Goal: Register for event/course

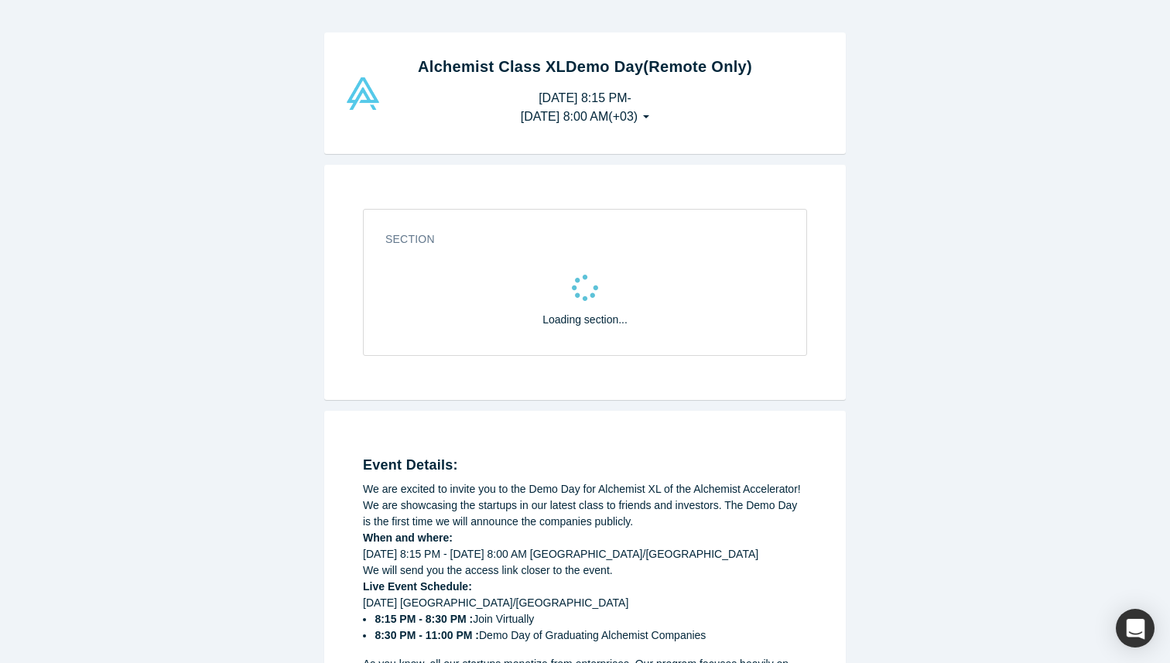
select select "TR"
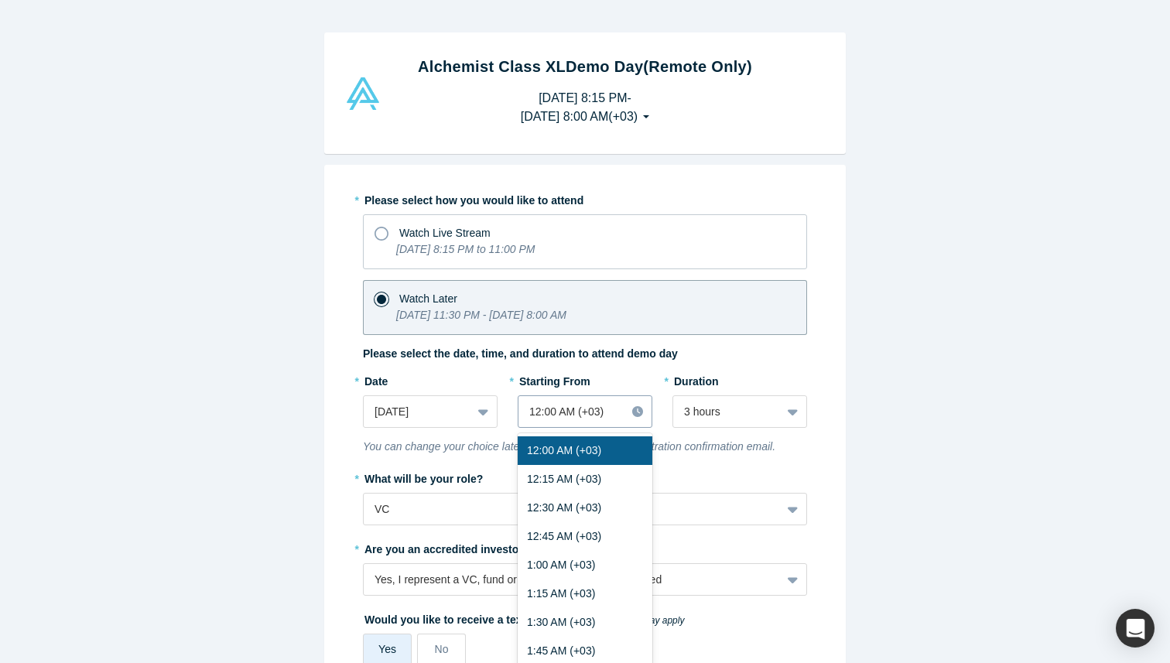
click at [563, 402] on div at bounding box center [571, 411] width 85 height 19
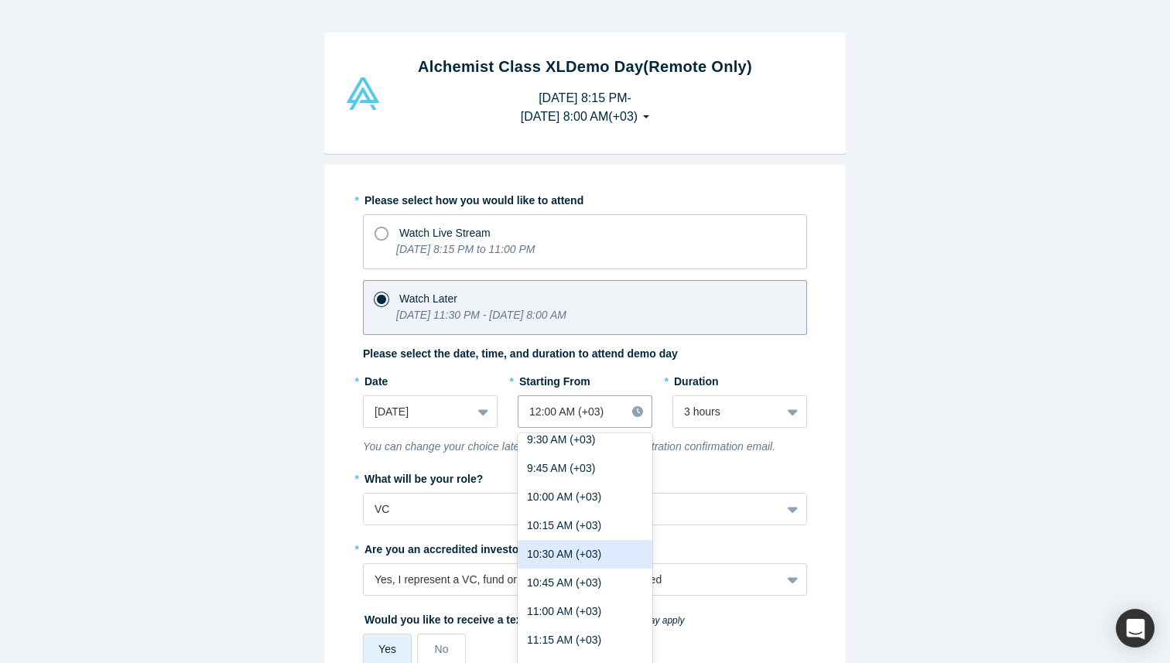
scroll to position [1135, 0]
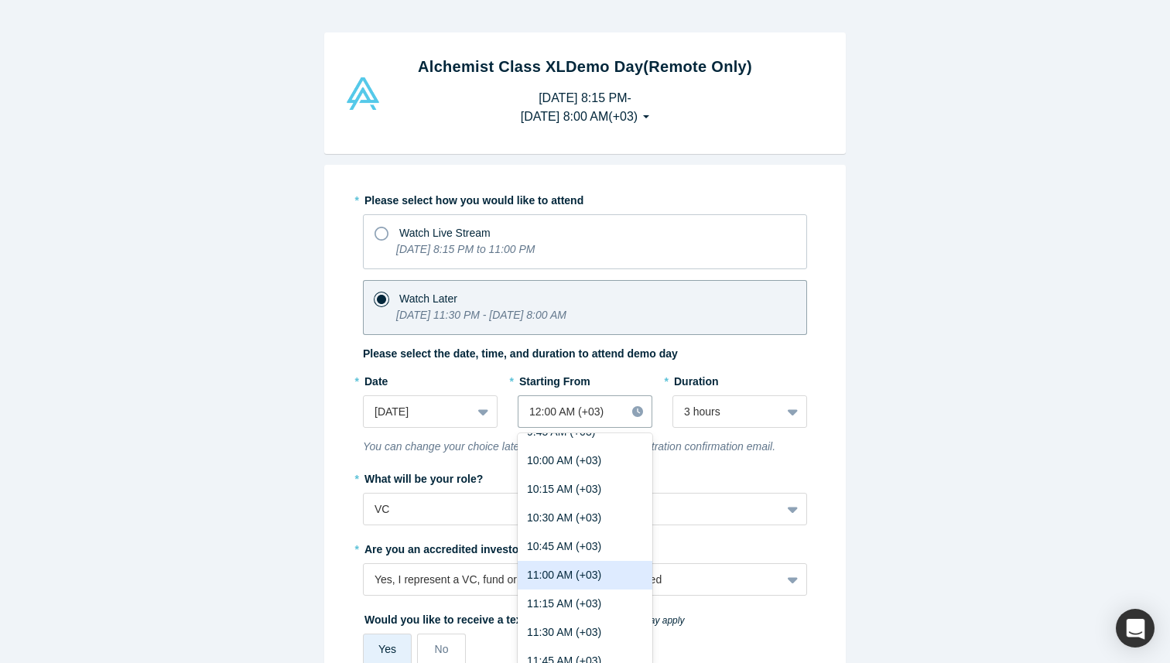
click at [567, 561] on div "11:00 AM (+03)" at bounding box center [585, 575] width 135 height 29
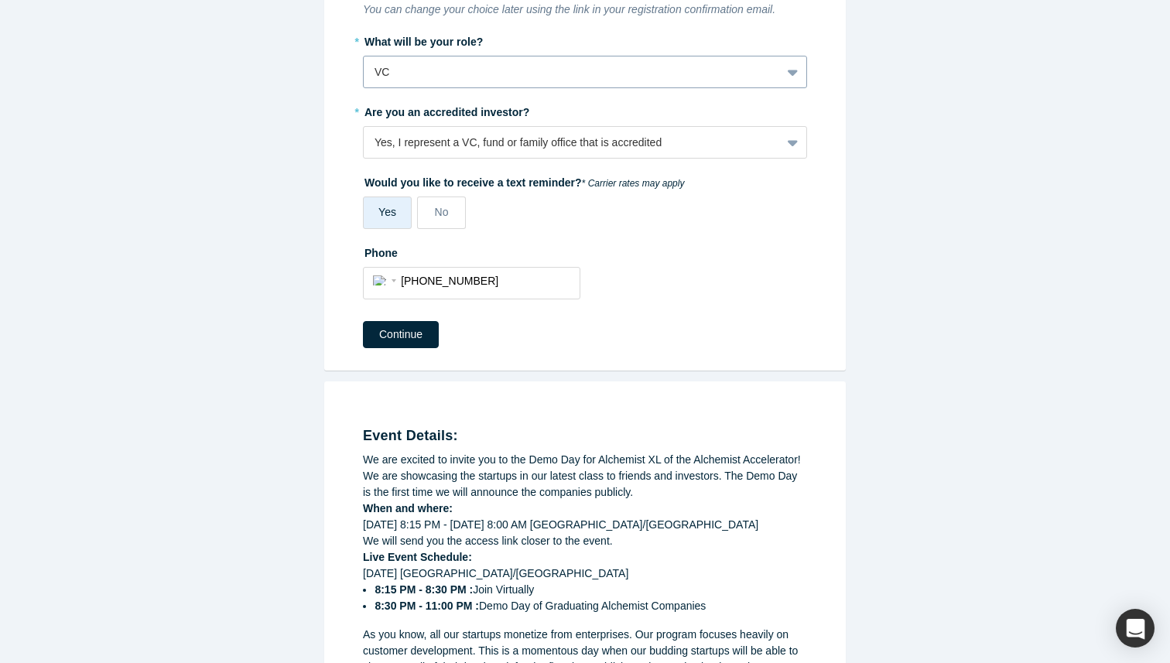
scroll to position [620, 0]
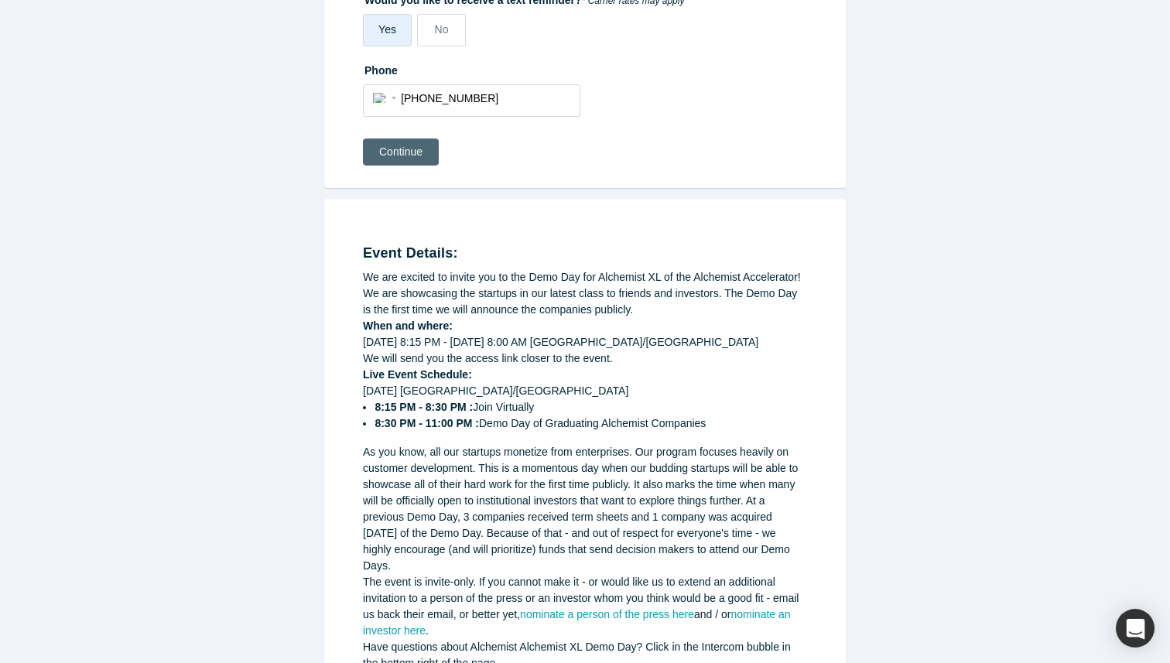
click at [413, 139] on button "Continue" at bounding box center [401, 152] width 76 height 27
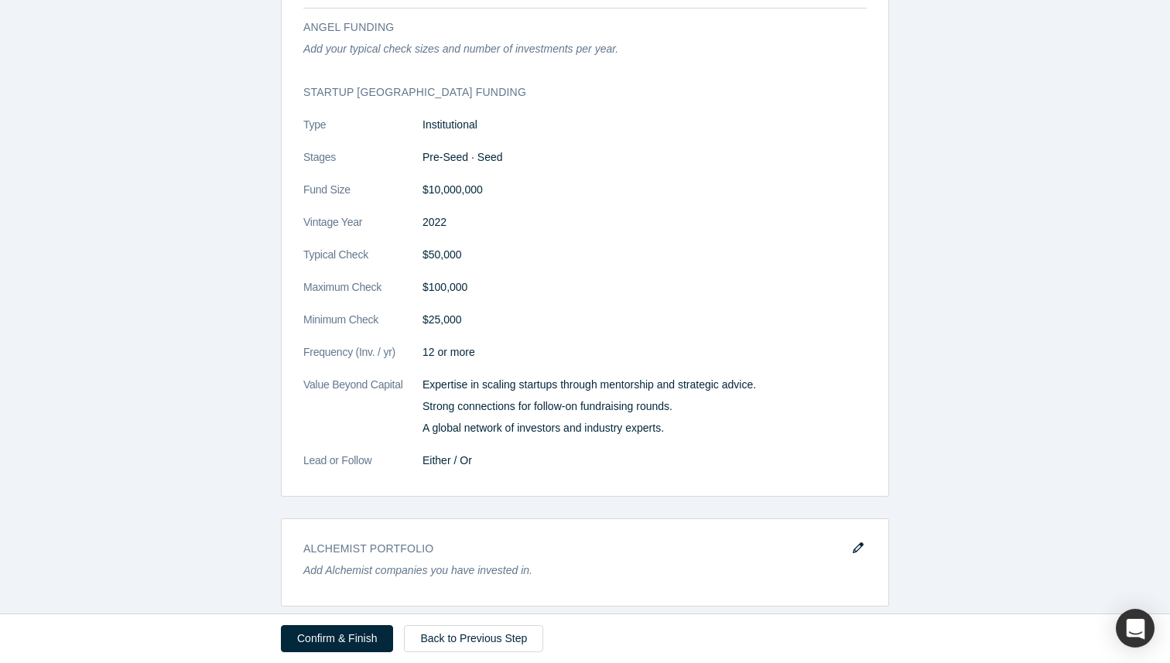
scroll to position [1791, 0]
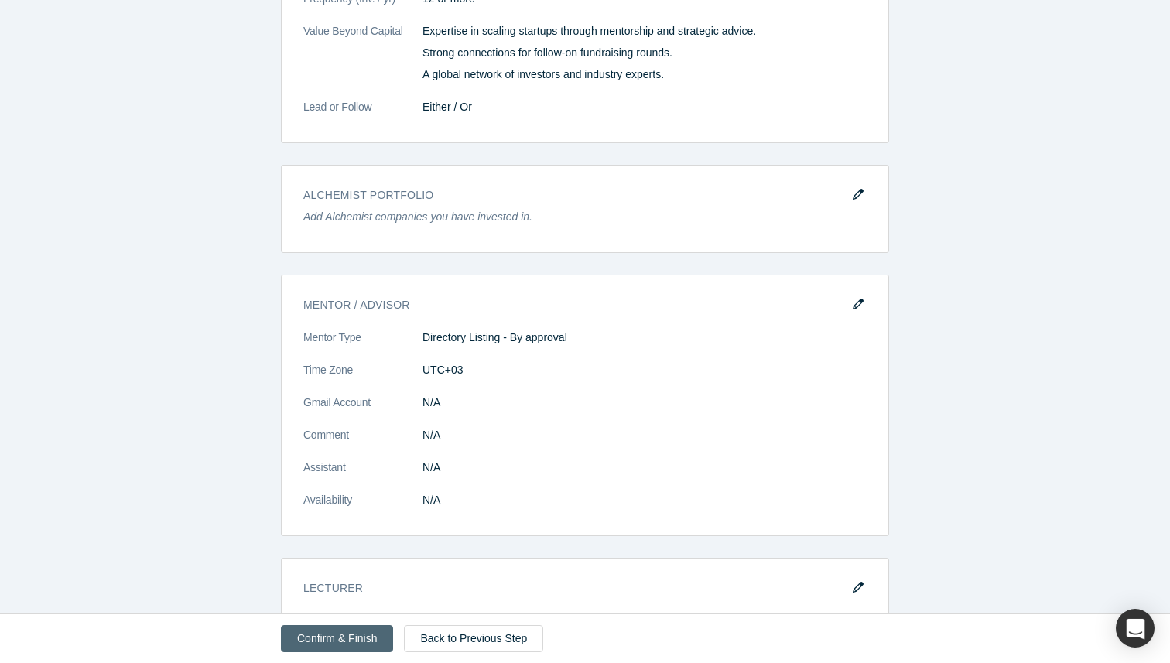
click at [377, 638] on button "Confirm & Finish" at bounding box center [337, 638] width 112 height 27
